Goal: Information Seeking & Learning: Compare options

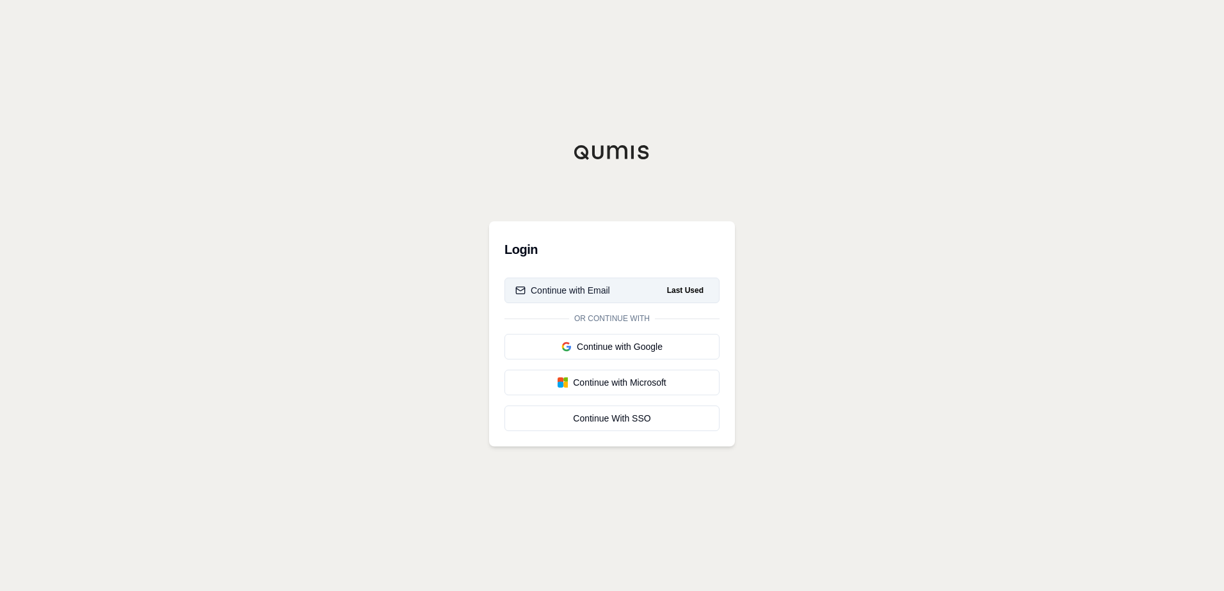
click at [584, 289] on div "Continue with Email" at bounding box center [562, 290] width 95 height 13
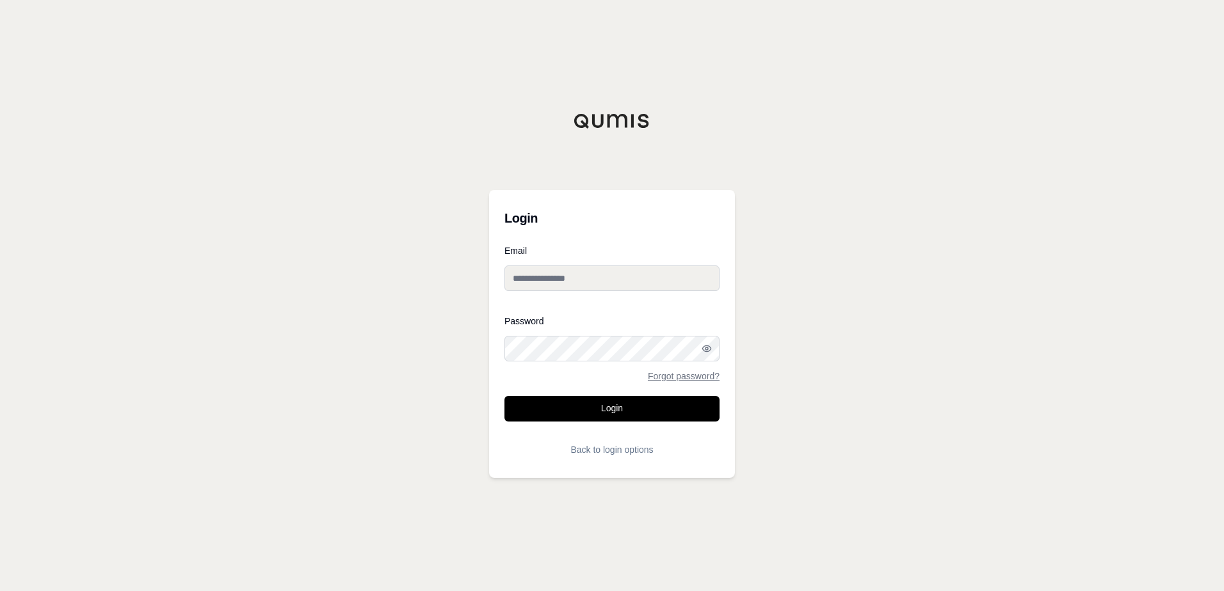
type input "**********"
click at [611, 410] on button "Login" at bounding box center [611, 409] width 215 height 26
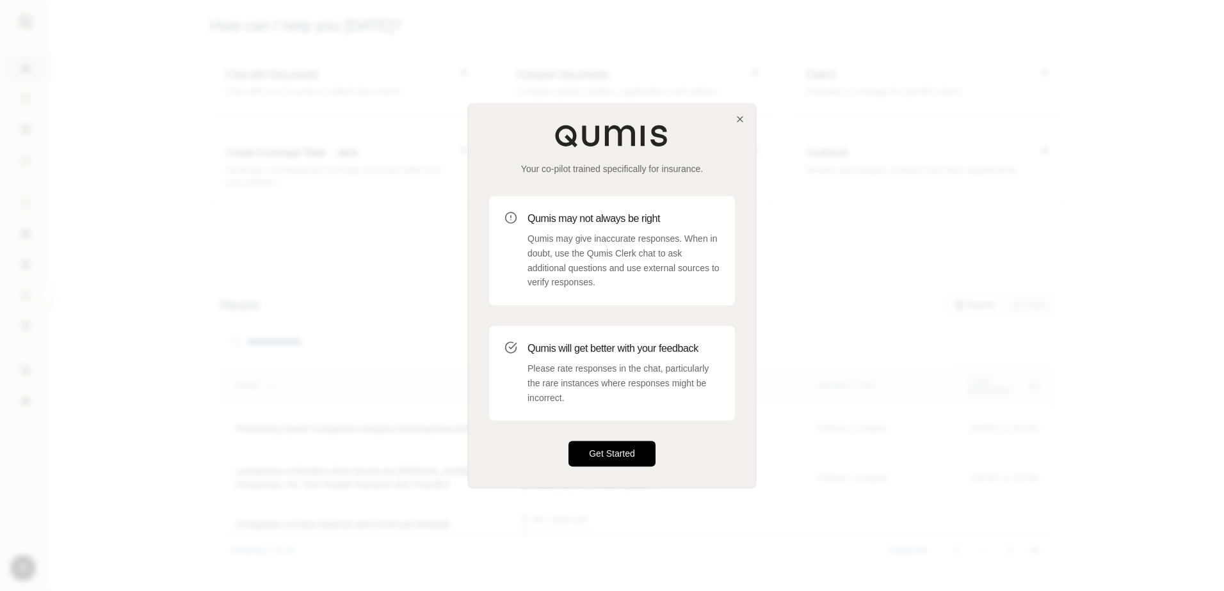
click at [604, 458] on button "Get Started" at bounding box center [611, 455] width 87 height 26
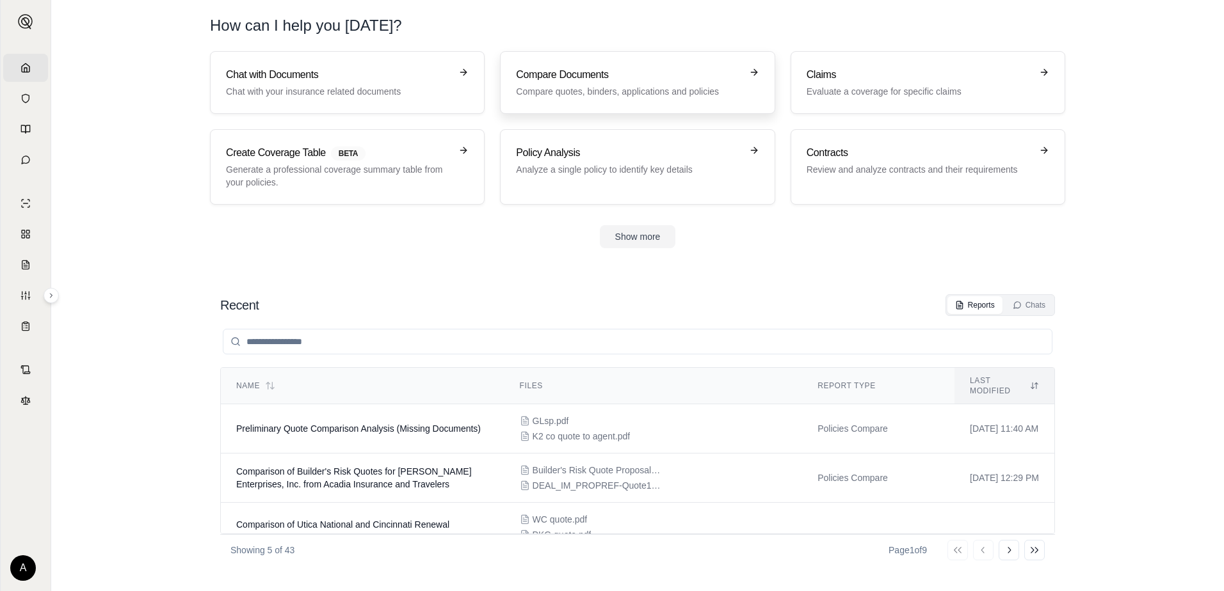
click at [596, 79] on h3 "Compare Documents" at bounding box center [628, 74] width 225 height 15
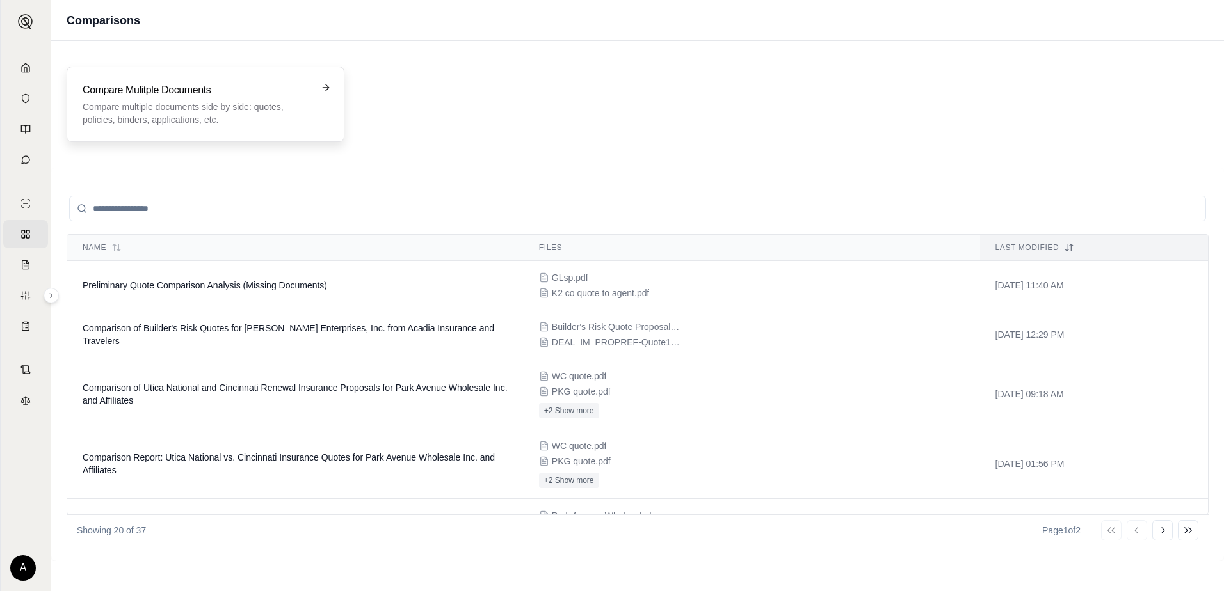
click at [257, 112] on p "Compare multiple documents side by side: quotes, policies, binders, application…" at bounding box center [197, 113] width 228 height 26
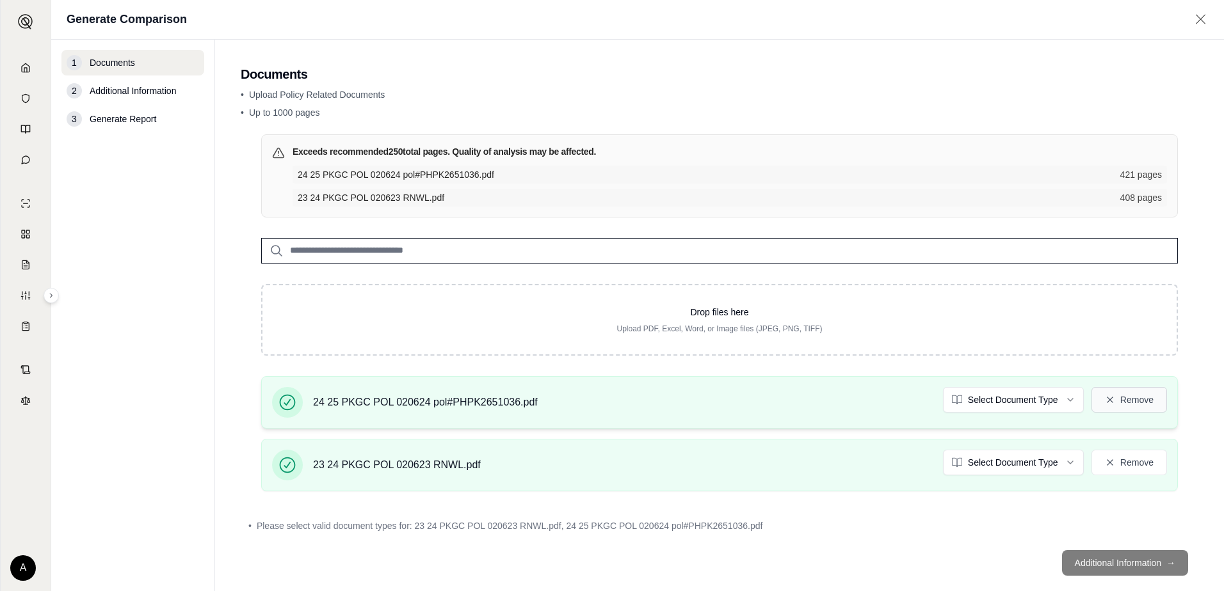
click at [1118, 401] on button "Remove" at bounding box center [1129, 400] width 76 height 26
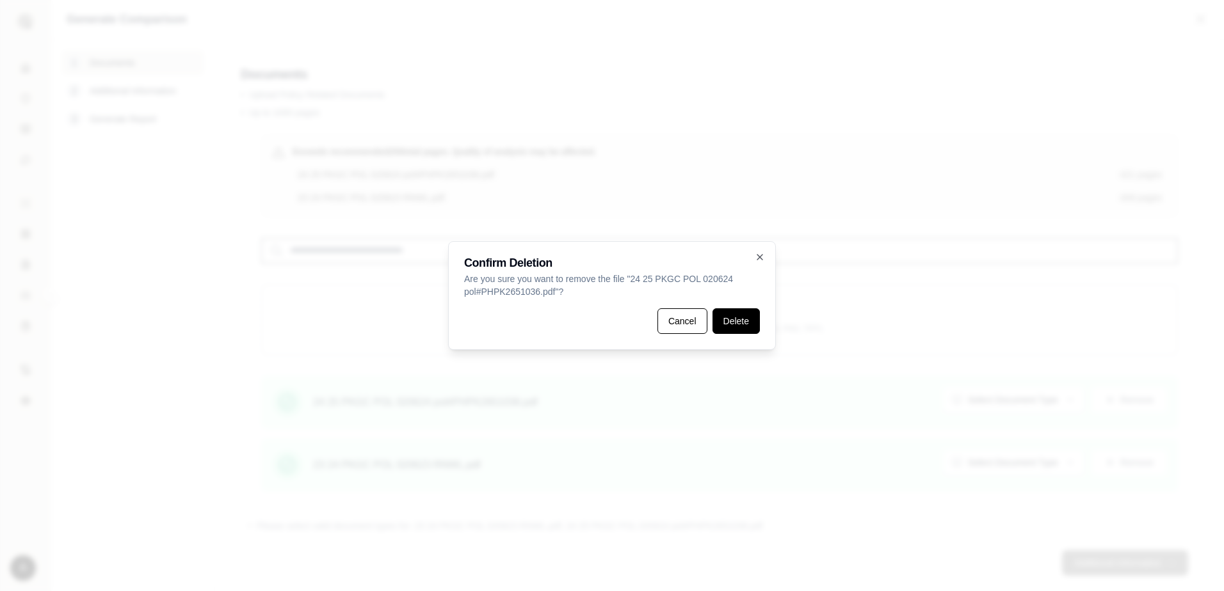
click at [741, 321] on button "Delete" at bounding box center [735, 322] width 47 height 26
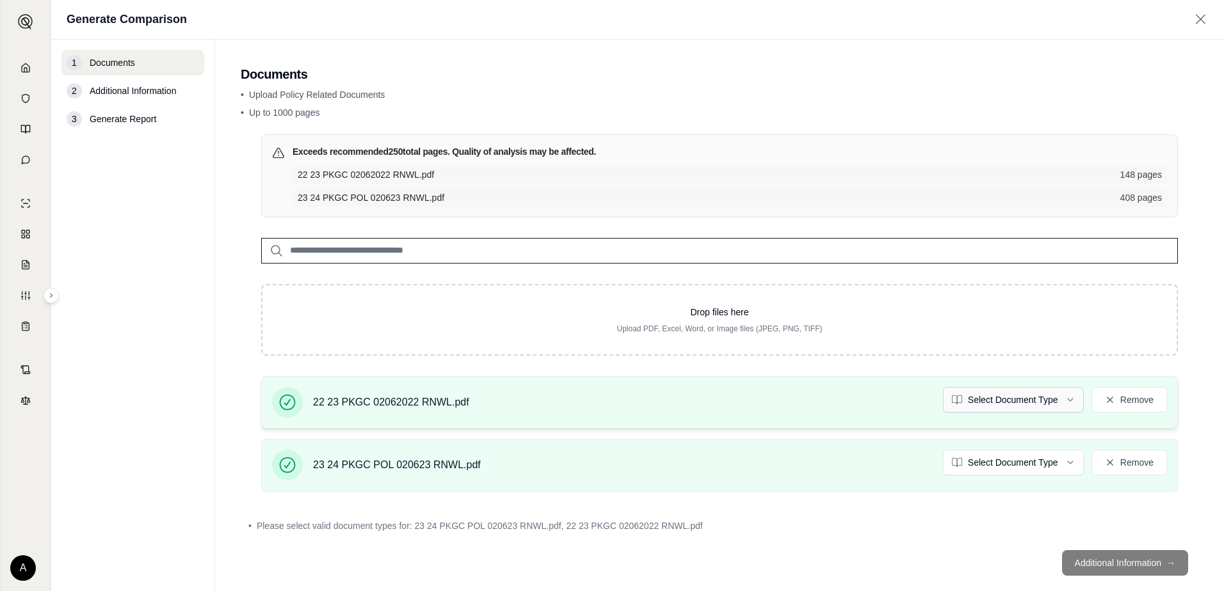
click at [1008, 398] on html "Home Vault Prompts Chats Single Policy Comparisons Claims Custom Report Coverag…" at bounding box center [612, 295] width 1224 height 591
click at [999, 462] on html "Document type updated successfully Home Vault Prompts Chats Single Policy Compa…" at bounding box center [612, 295] width 1224 height 591
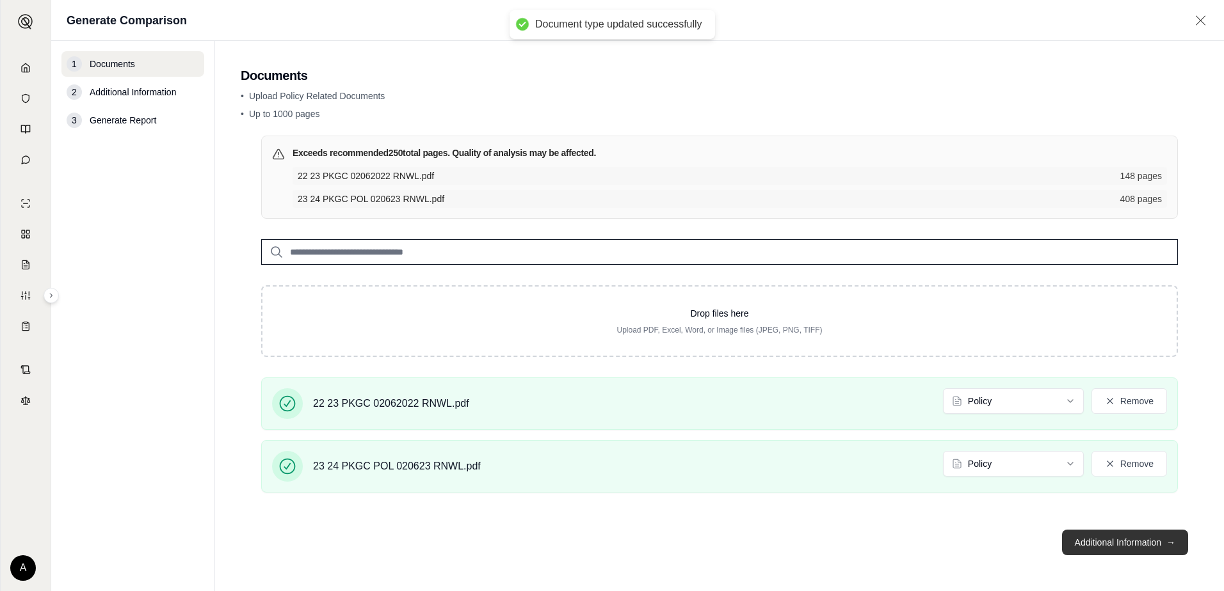
click at [1108, 543] on button "Additional Information →" at bounding box center [1125, 543] width 126 height 26
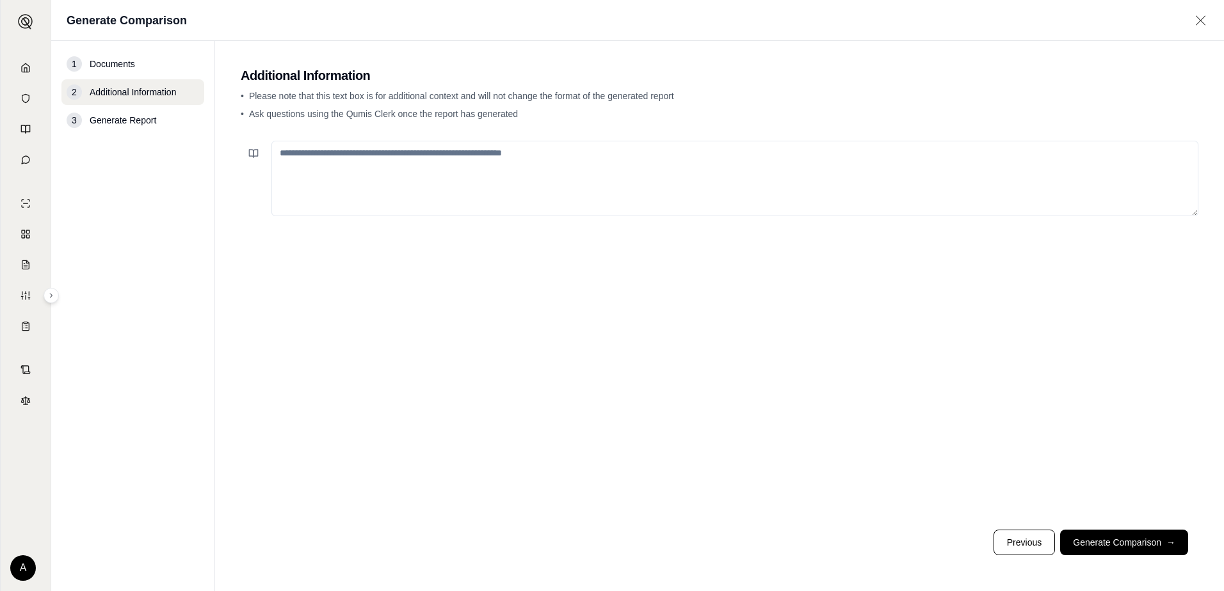
click at [404, 176] on textarea at bounding box center [734, 179] width 927 height 76
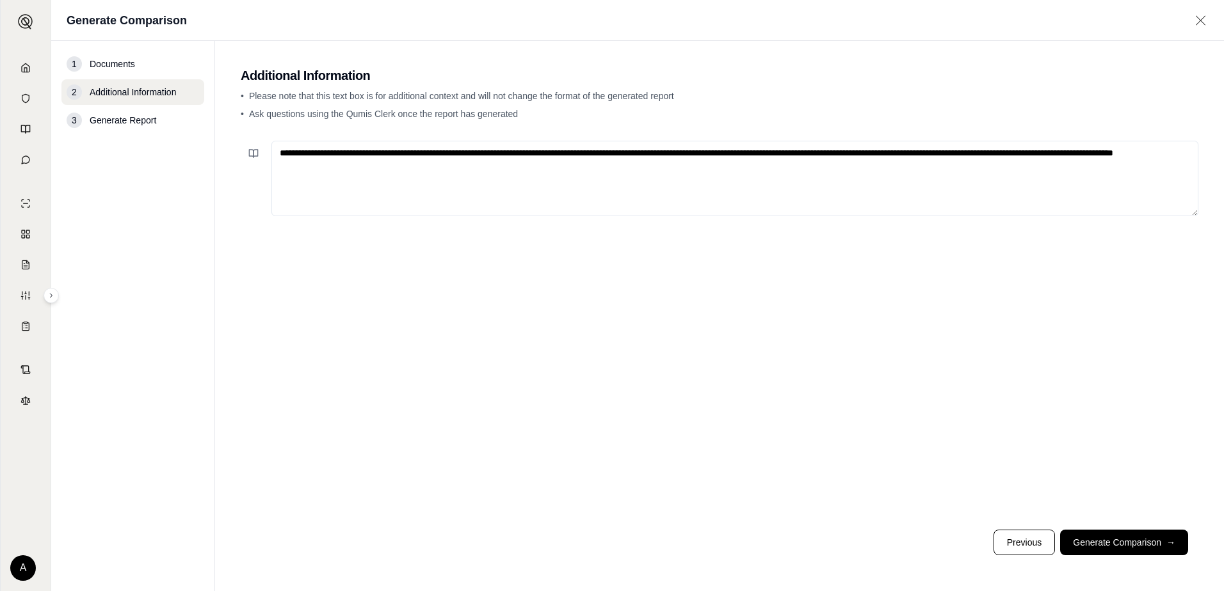
click at [570, 152] on textarea "**********" at bounding box center [734, 179] width 927 height 76
type textarea "**********"
click at [1125, 549] on button "Generate Comparison →" at bounding box center [1124, 543] width 128 height 26
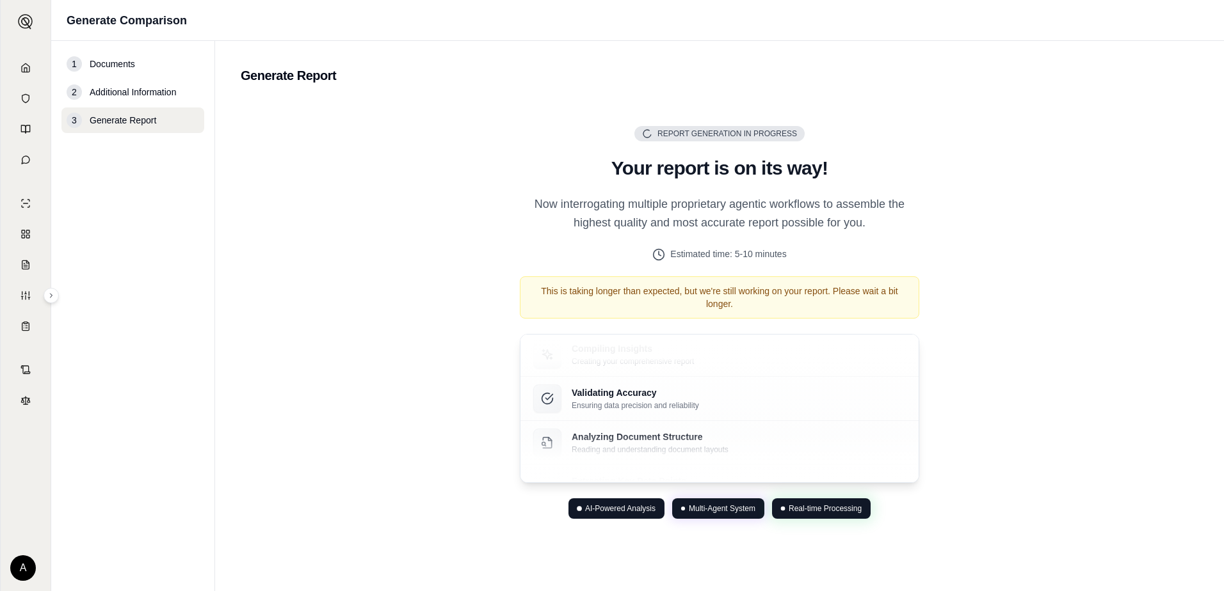
click at [372, 294] on div "Report Generation in Progress Generating Report Your report is on its way! Now …" at bounding box center [720, 323] width 958 height 446
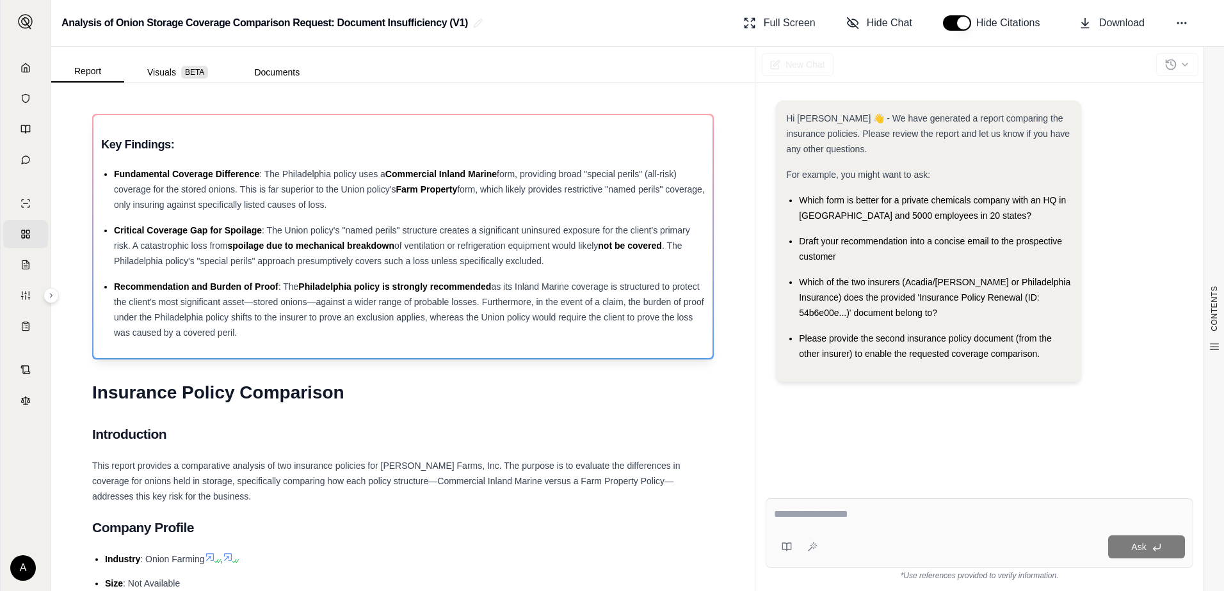
drag, startPoint x: 371, startPoint y: 205, endPoint x: 274, endPoint y: 205, distance: 97.3
click at [274, 205] on div "Fundamental Coverage Difference : The Philadelphia policy uses a Commercial Inl…" at bounding box center [409, 189] width 591 height 46
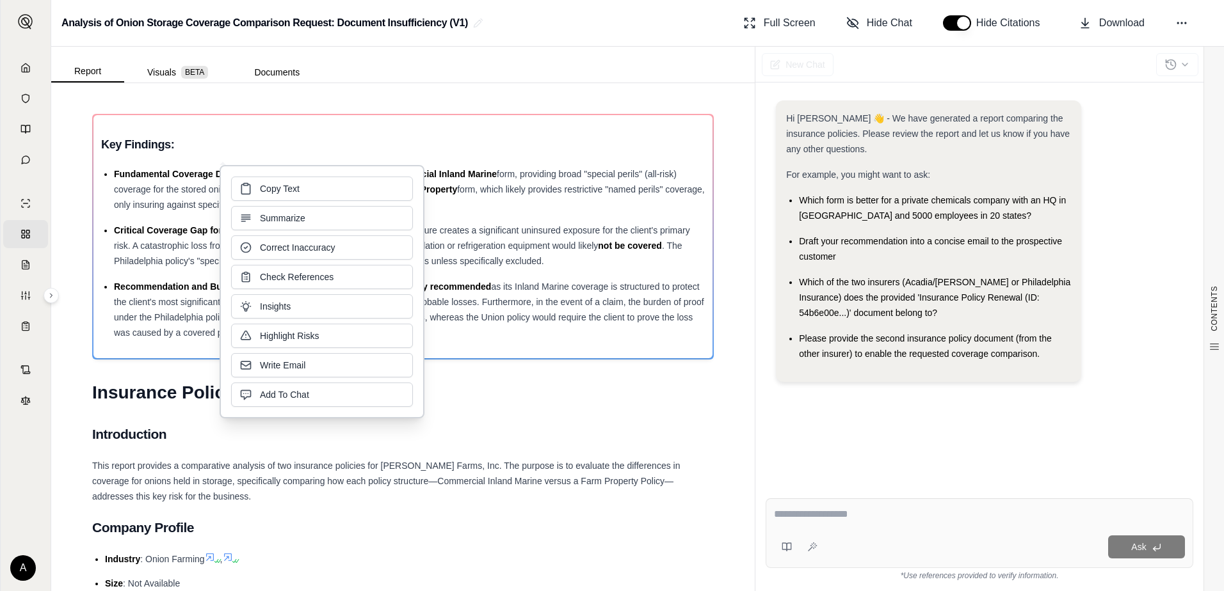
click at [275, 205] on div "Copy Text Summarize Correct Inaccuracy Check References Insights Highlight Risk…" at bounding box center [322, 292] width 182 height 230
click at [477, 227] on span ": The Union policy's "named perils" structure creates a significant uninsured e…" at bounding box center [402, 238] width 576 height 26
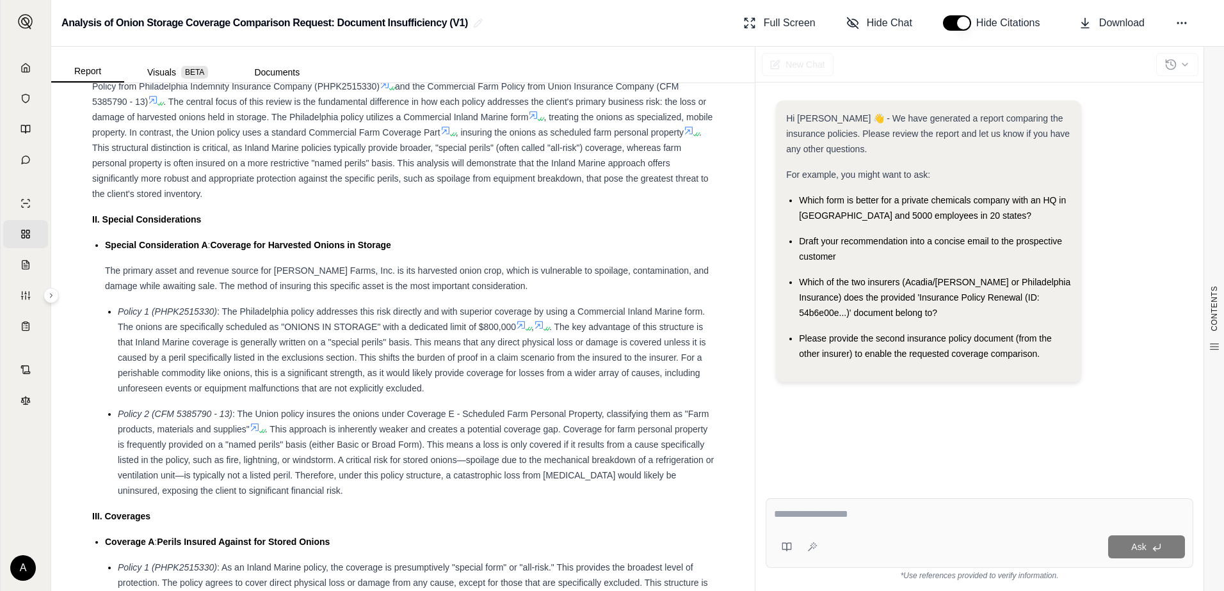
scroll to position [1088, 0]
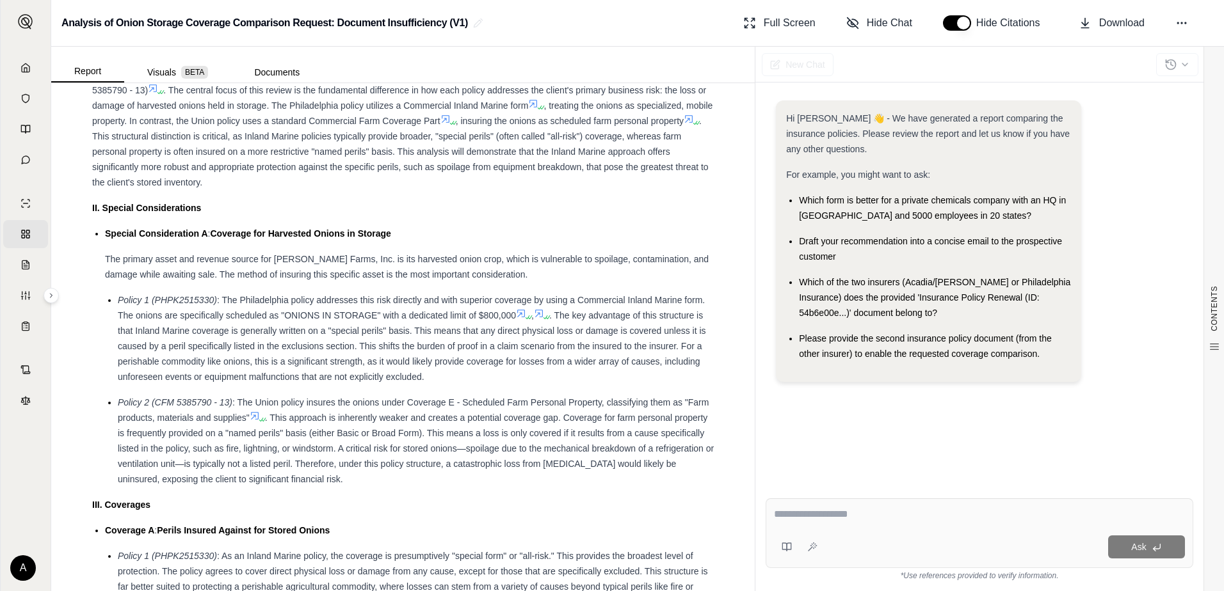
drag, startPoint x: 502, startPoint y: 374, endPoint x: 527, endPoint y: 376, distance: 24.4
click at [527, 376] on div "Policy 1 (PHPK2515330) : The Philadelphia policy addresses this risk directly a…" at bounding box center [416, 339] width 596 height 92
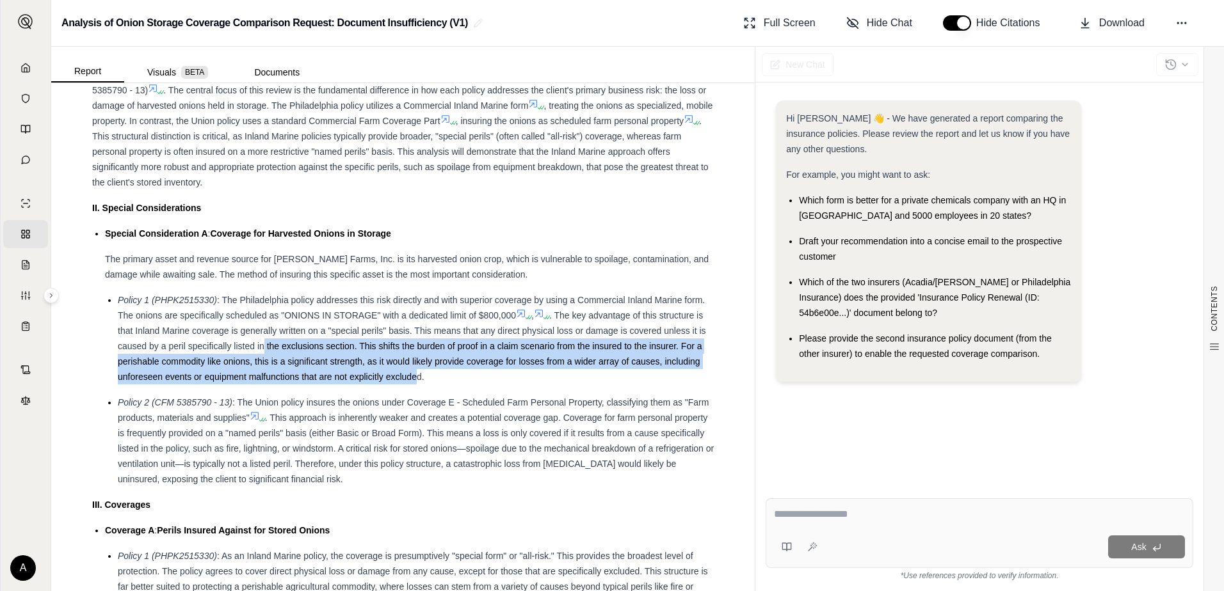
drag, startPoint x: 498, startPoint y: 371, endPoint x: 342, endPoint y: 351, distance: 157.5
click at [342, 351] on div "Policy 1 (PHPK2515330) : The Philadelphia policy addresses this risk directly a…" at bounding box center [416, 339] width 596 height 92
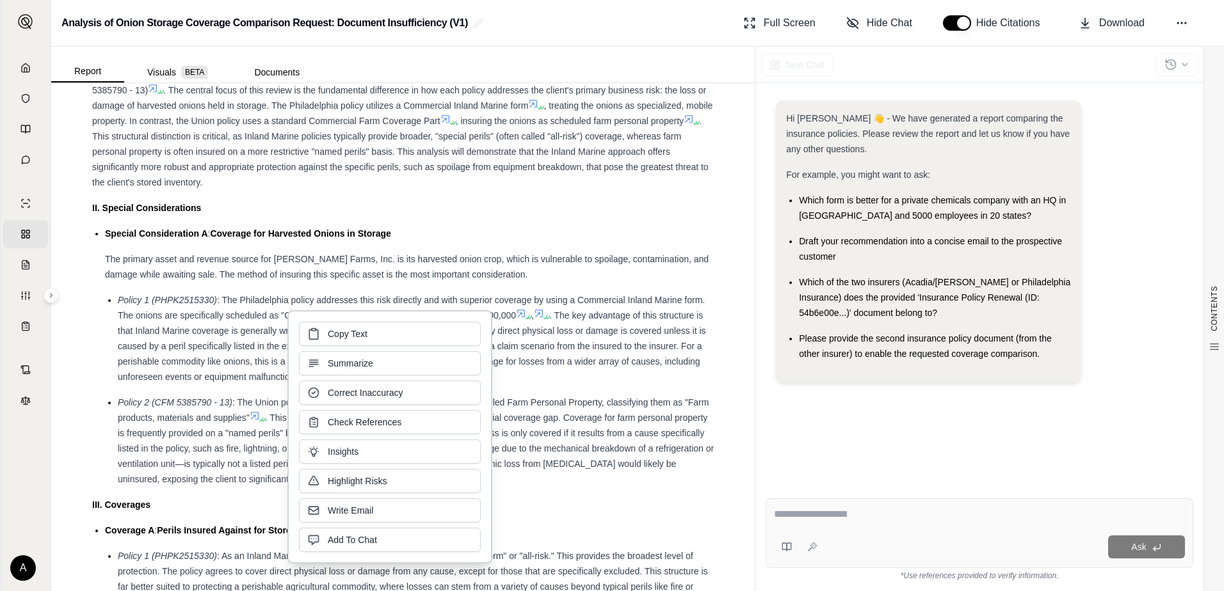
click at [342, 351] on div "Copy Text Summarize Correct Inaccuracy Check References Insights Highlight Risk…" at bounding box center [390, 437] width 182 height 230
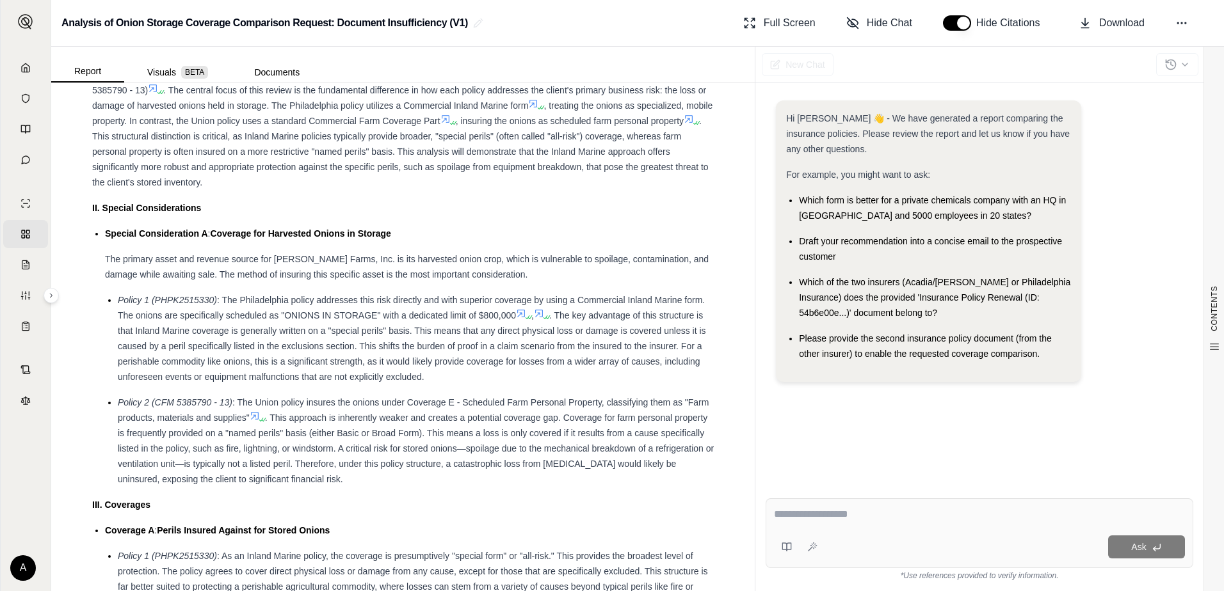
click at [536, 369] on div "Policy 1 (PHPK2515330) : The Philadelphia policy addresses this risk directly a…" at bounding box center [416, 339] width 596 height 92
drag, startPoint x: 383, startPoint y: 479, endPoint x: 449, endPoint y: 469, distance: 67.3
click at [449, 469] on div "Policy 2 (CFM 5385790 - 13) : The Union policy insures the onions under Coverag…" at bounding box center [416, 441] width 596 height 92
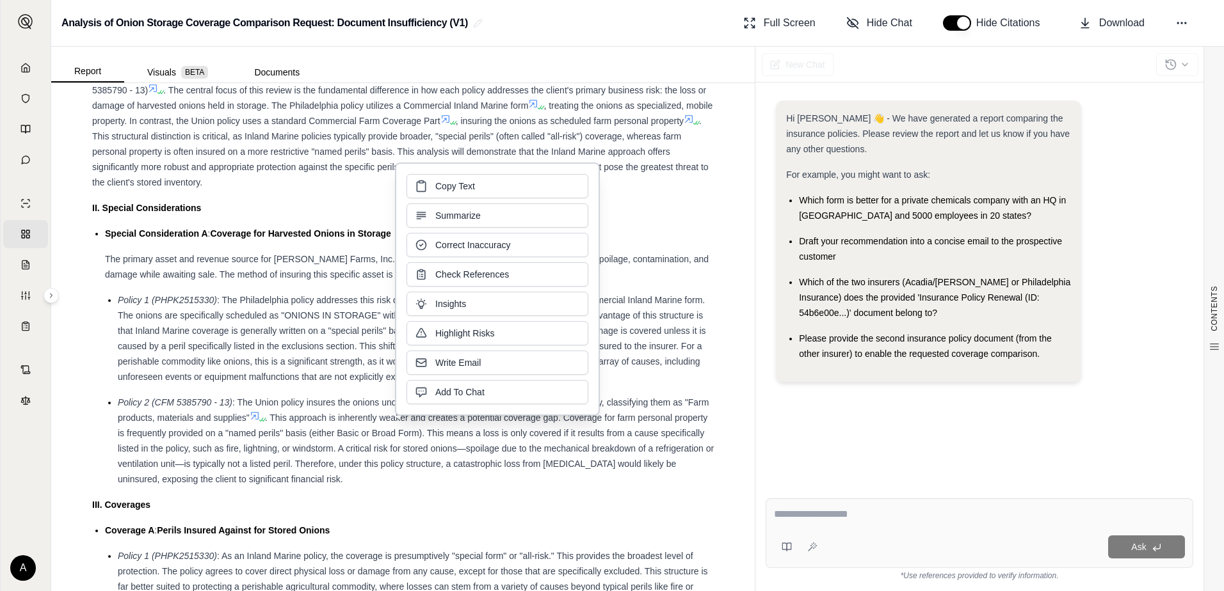
click at [449, 469] on span ". This approach is inherently weaker and creates a potential coverage gap. Cove…" at bounding box center [416, 449] width 596 height 72
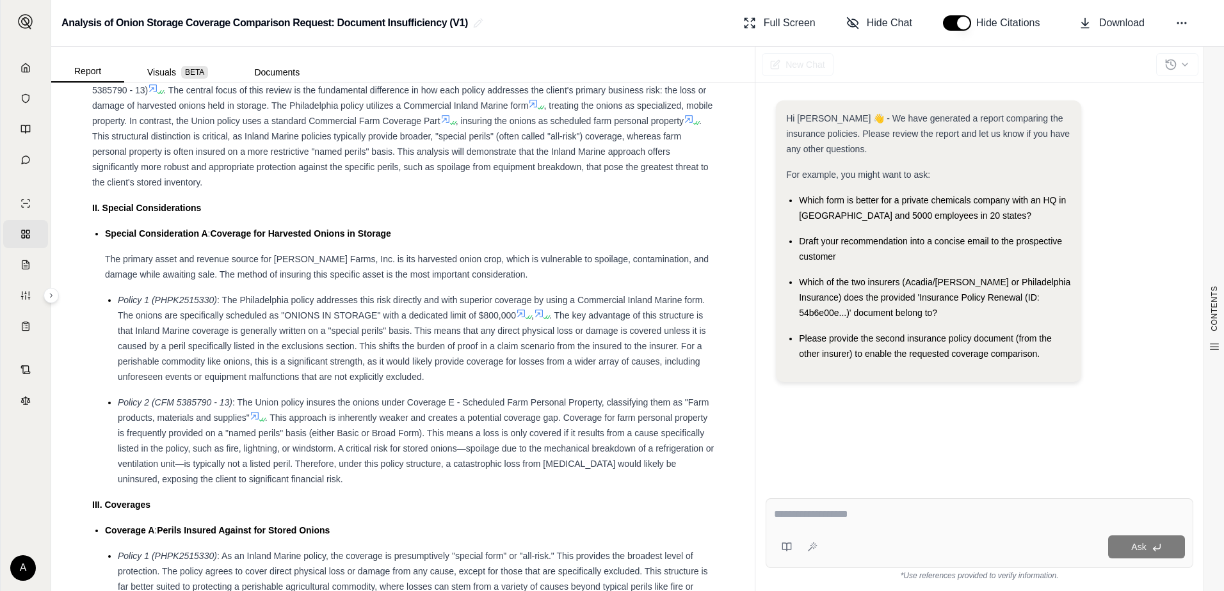
click at [411, 478] on div "Policy 2 (CFM 5385790 - 13) : The Union policy insures the onions under Coverag…" at bounding box center [416, 441] width 596 height 92
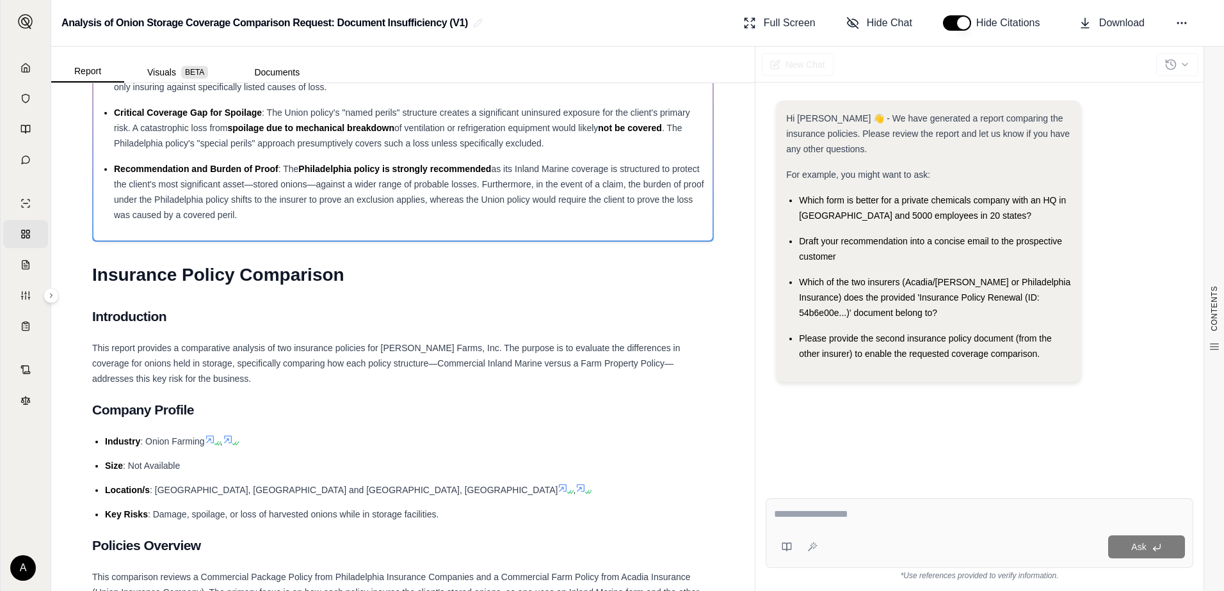
scroll to position [0, 0]
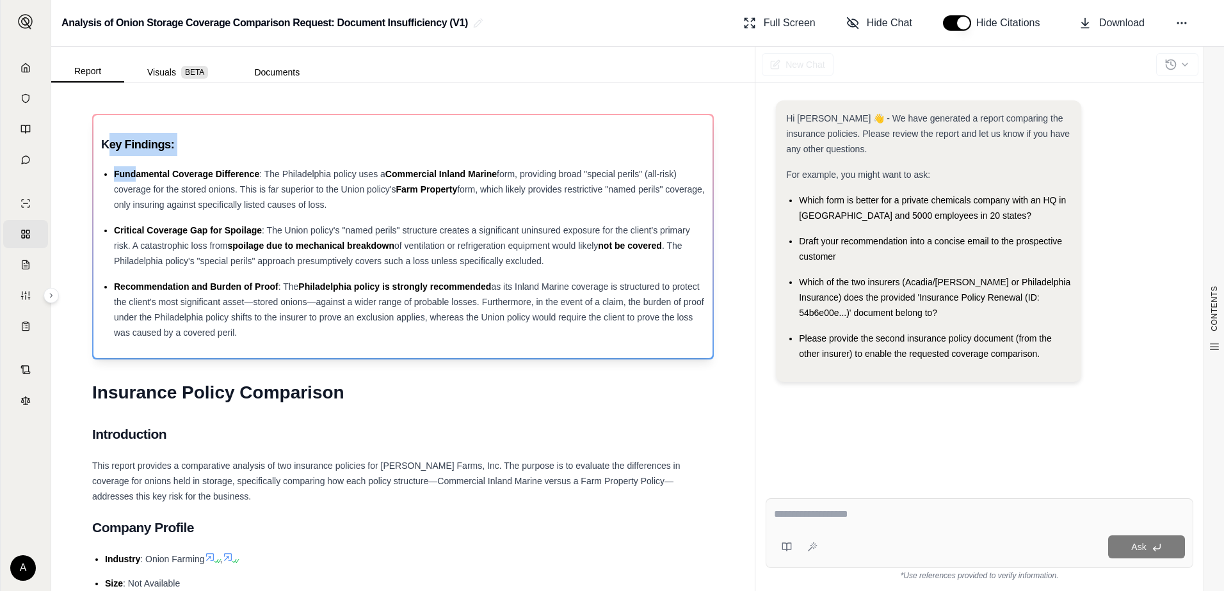
drag, startPoint x: 106, startPoint y: 144, endPoint x: 134, endPoint y: 177, distance: 43.6
click at [134, 177] on div "Key Findings: Fundamental Coverage Difference : The Philadelphia policy uses a …" at bounding box center [403, 236] width 604 height 207
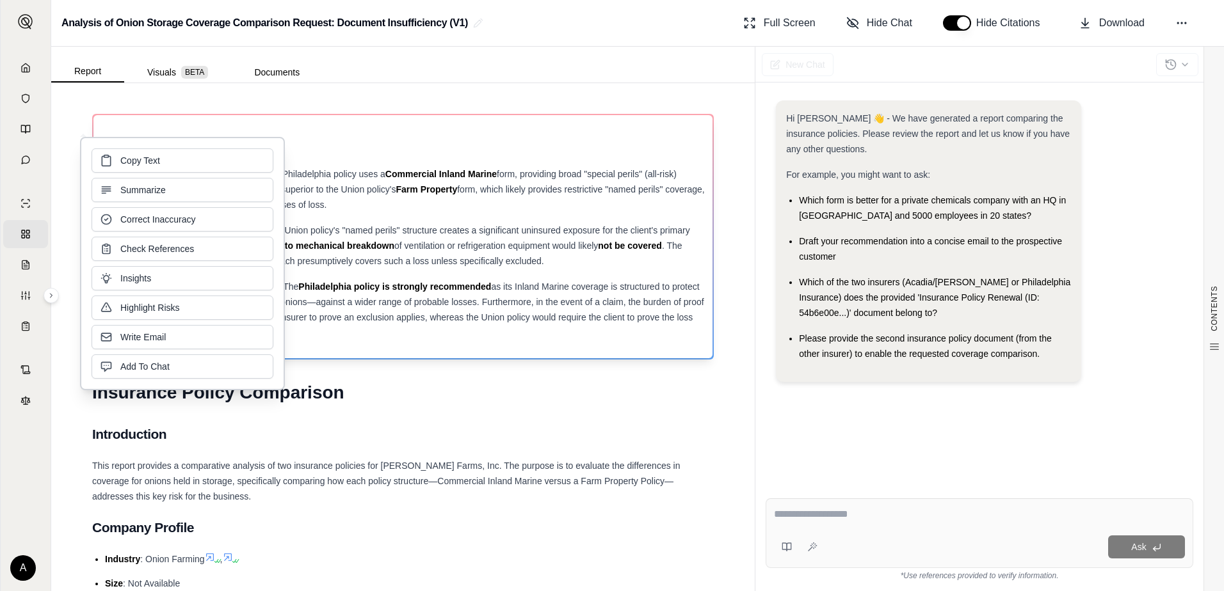
drag, startPoint x: 134, startPoint y: 177, endPoint x: 295, endPoint y: 176, distance: 160.7
click at [295, 176] on span ": The Philadelphia policy uses a" at bounding box center [322, 174] width 126 height 10
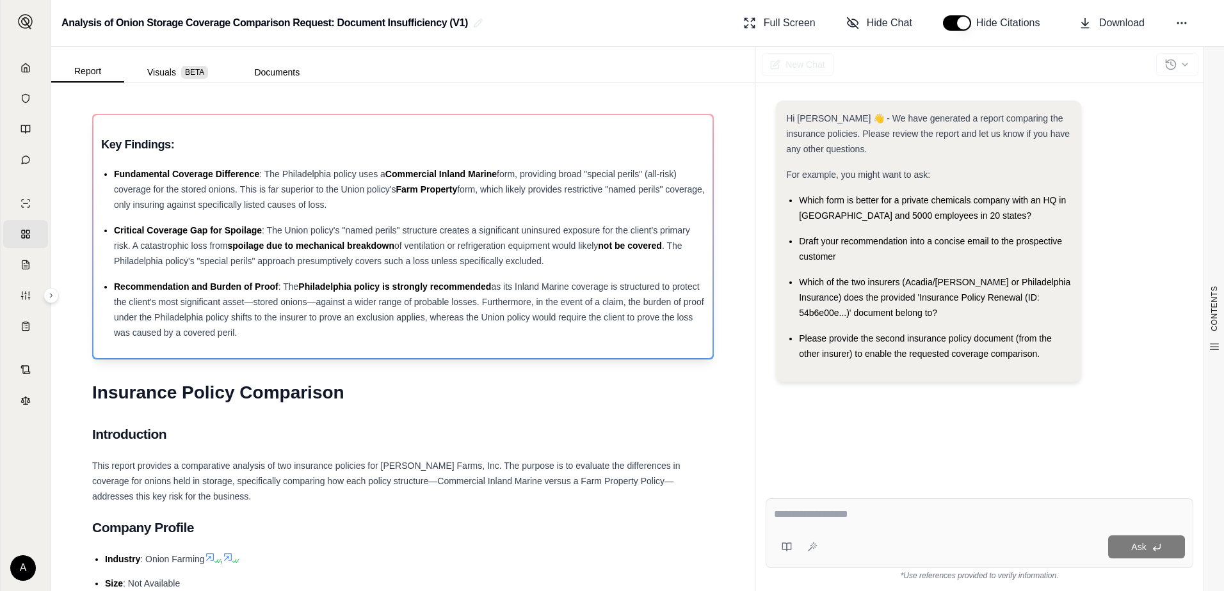
click at [102, 146] on h3 "Key Findings:" at bounding box center [403, 144] width 604 height 23
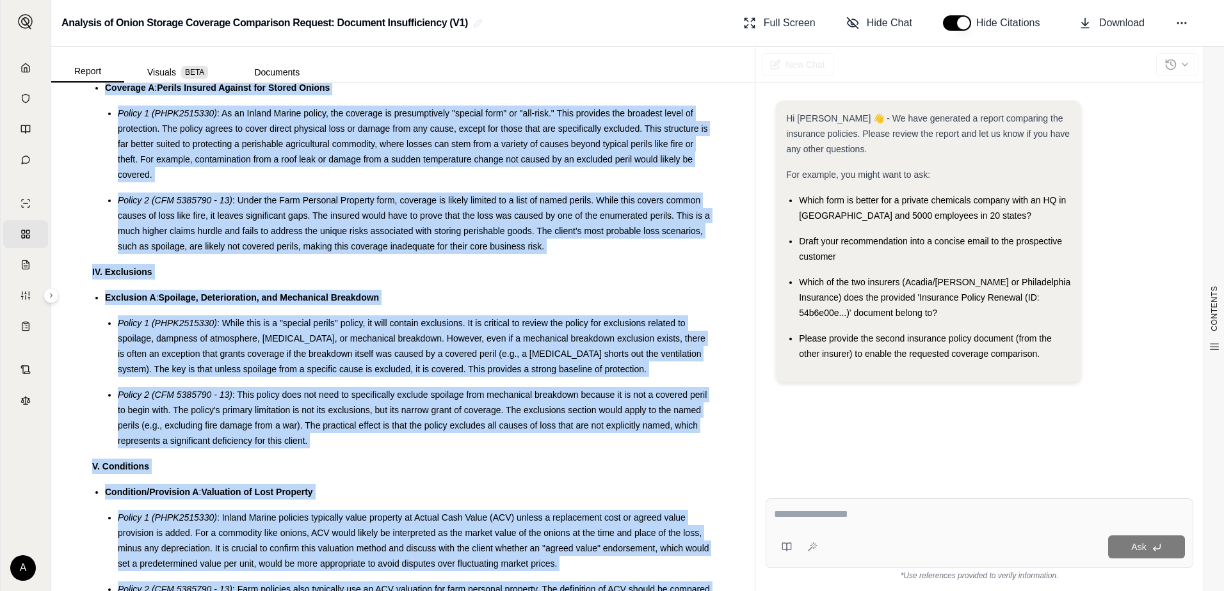
scroll to position [1813, 0]
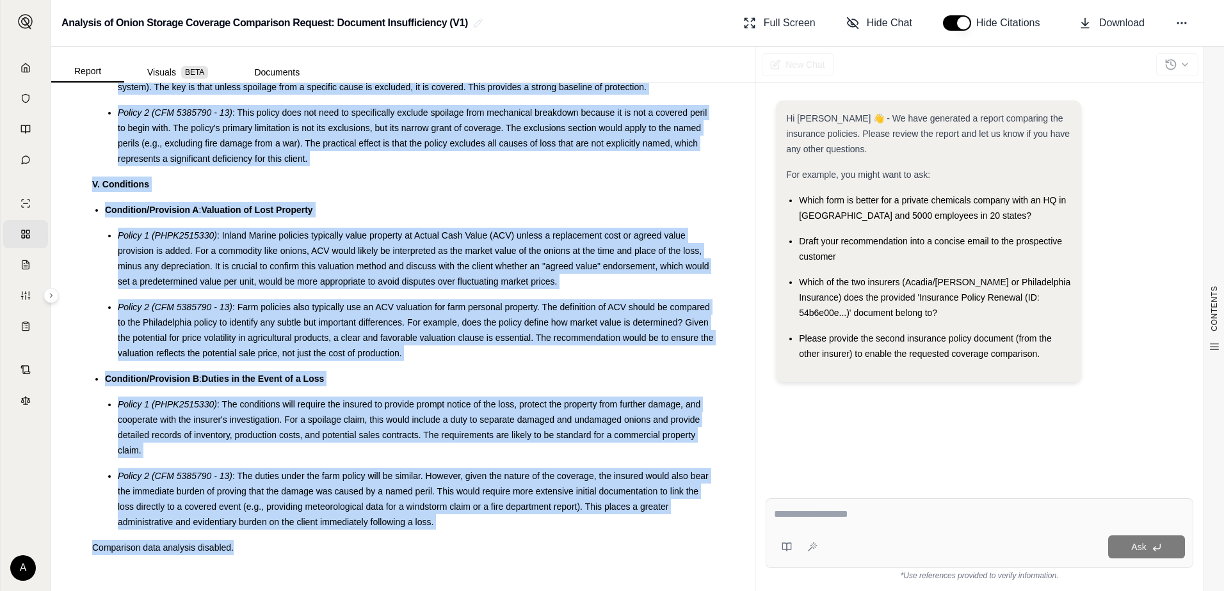
drag, startPoint x: 101, startPoint y: 145, endPoint x: 523, endPoint y: 548, distance: 583.6
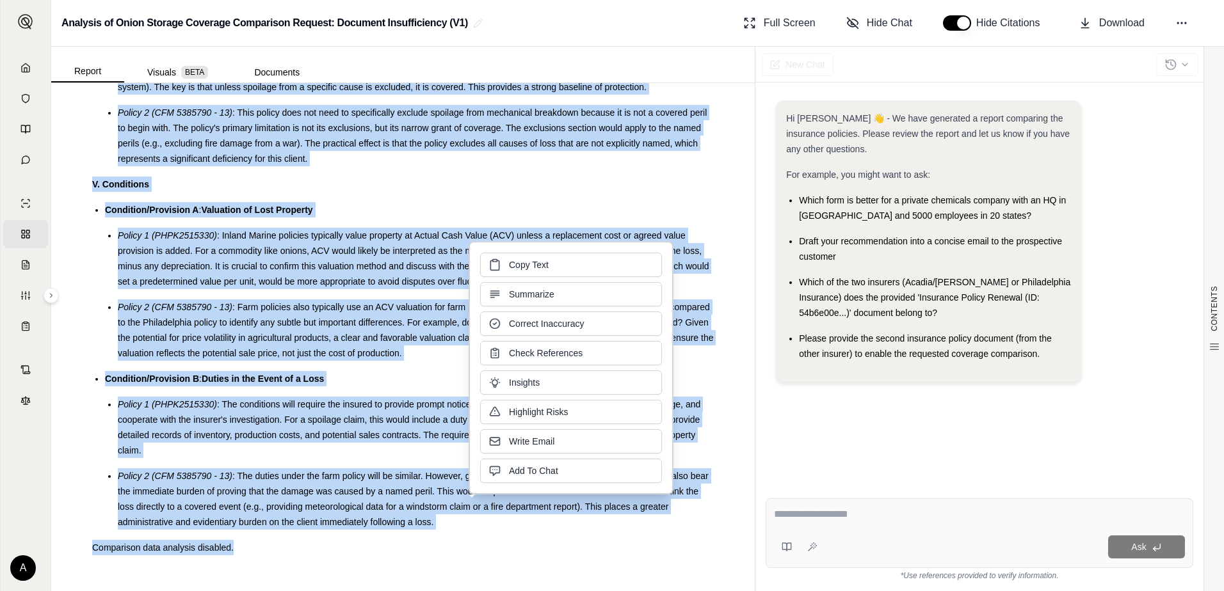
copy div "Lor Ipsumdol: Sitametcons Adipisci Elitseddoe : Tem Incididuntut labore etdo m …"
